Goal: Task Accomplishment & Management: Manage account settings

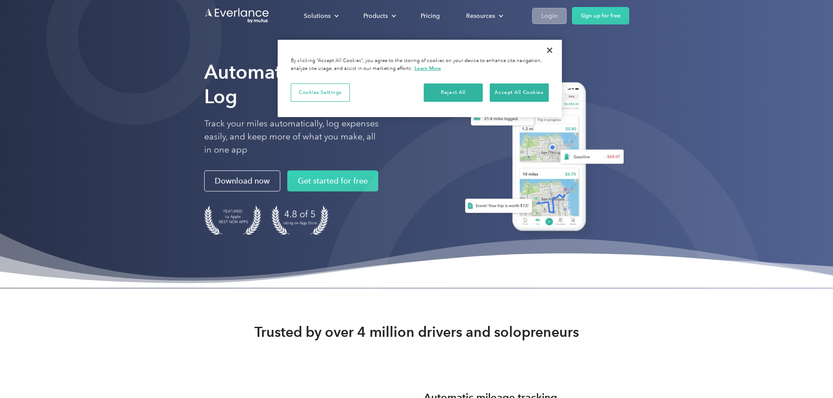
click at [567, 17] on link "Login" at bounding box center [549, 16] width 35 height 16
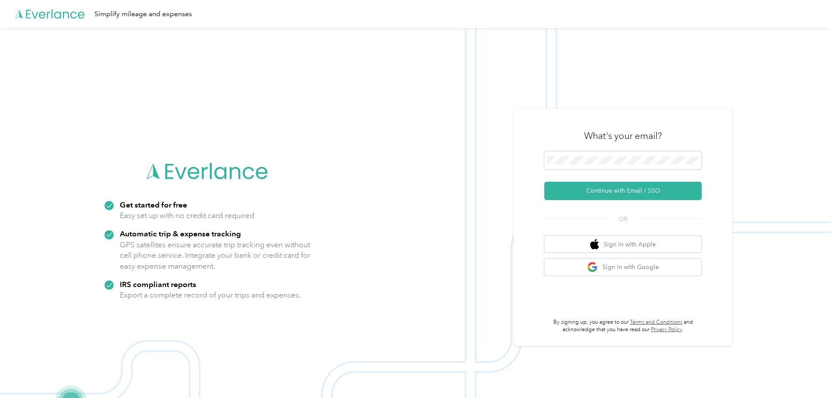
click at [769, 162] on img at bounding box center [415, 227] width 831 height 398
click at [649, 267] on button "Sign in with Google" at bounding box center [622, 267] width 157 height 17
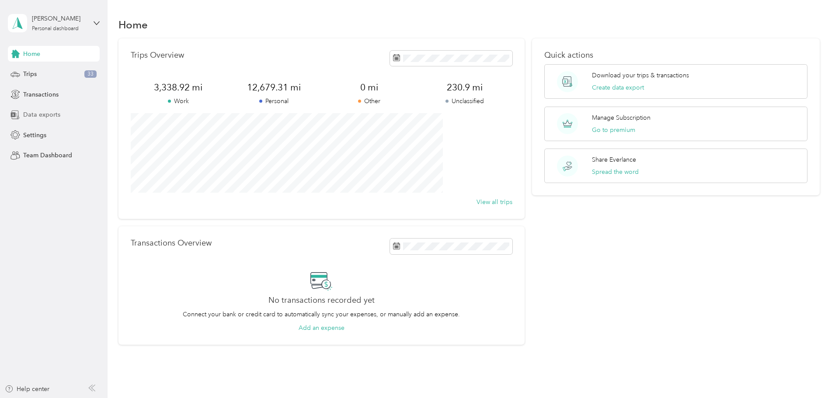
click at [46, 114] on span "Data exports" at bounding box center [41, 114] width 37 height 9
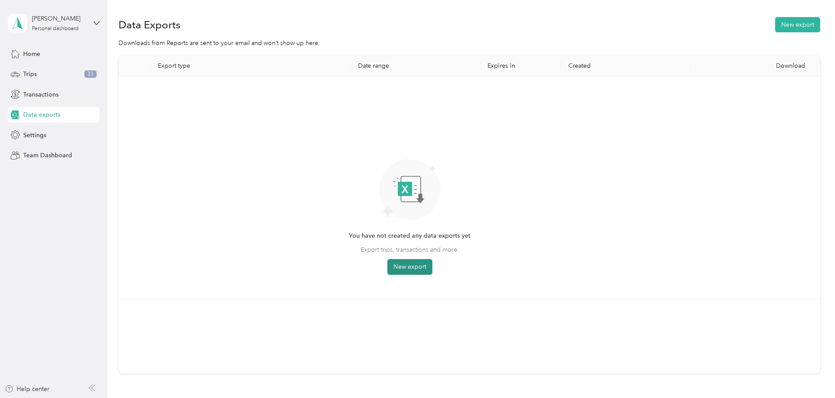
click at [432, 264] on button "New export" at bounding box center [409, 267] width 45 height 16
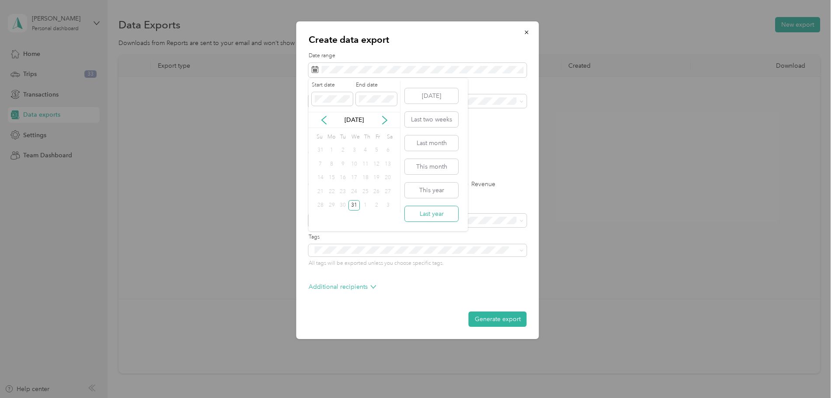
click at [427, 209] on button "Last year" at bounding box center [431, 213] width 53 height 15
click at [365, 132] on div "Work" at bounding box center [418, 131] width 206 height 9
click at [344, 152] on label "CSV" at bounding box center [351, 153] width 21 height 6
click at [493, 320] on button "Generate export" at bounding box center [498, 319] width 58 height 15
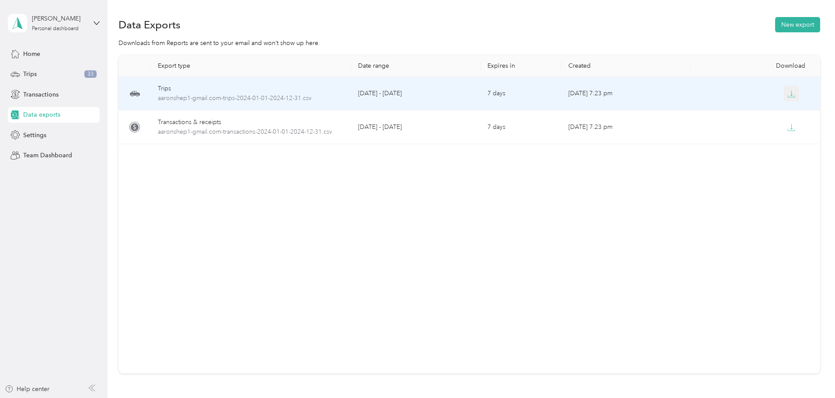
click at [788, 97] on icon "button" at bounding box center [791, 96] width 7 height 2
